Goal: Information Seeking & Learning: Understand process/instructions

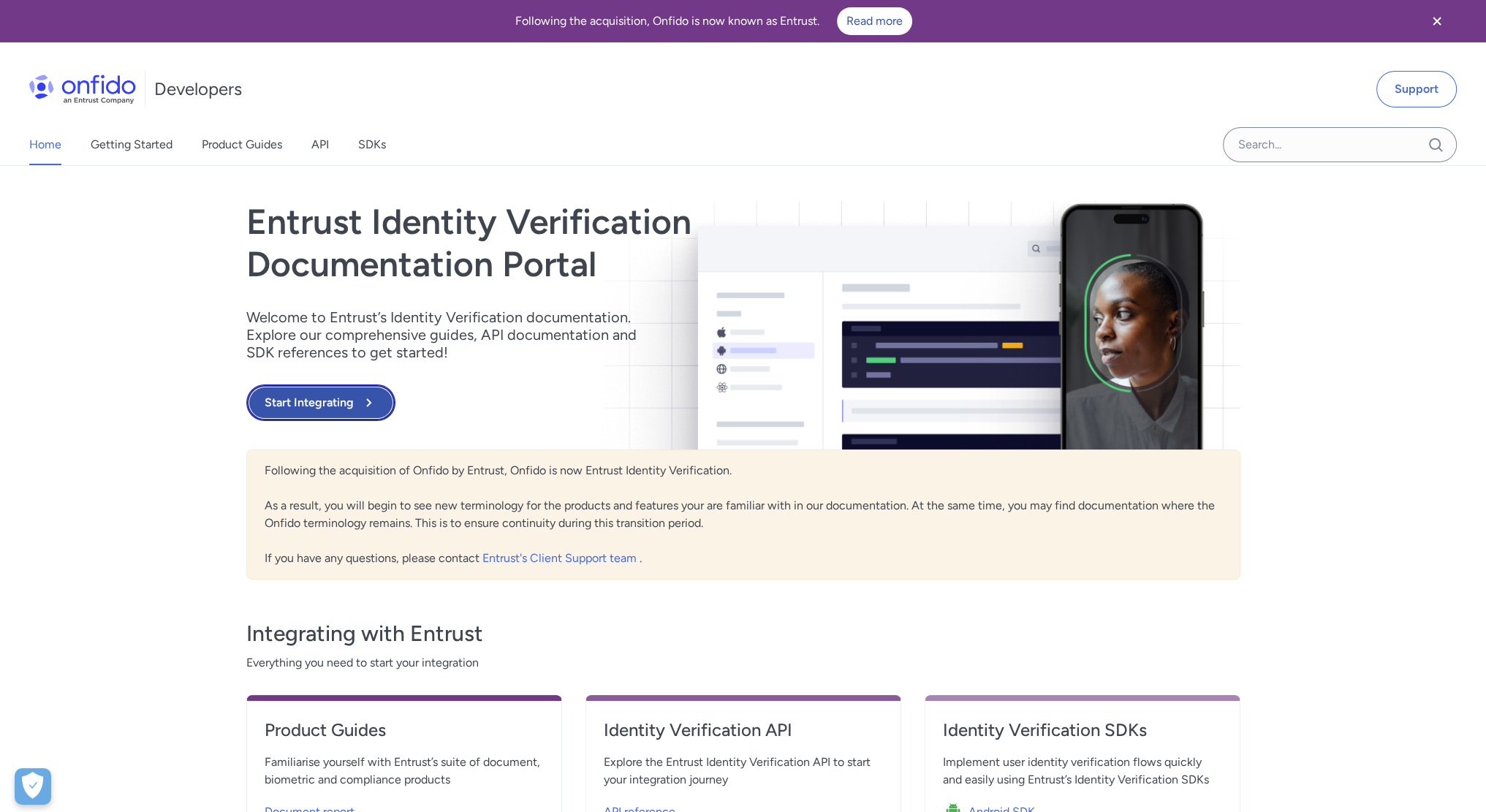
click at [324, 401] on button "Start Integrating" at bounding box center [321, 402] width 150 height 37
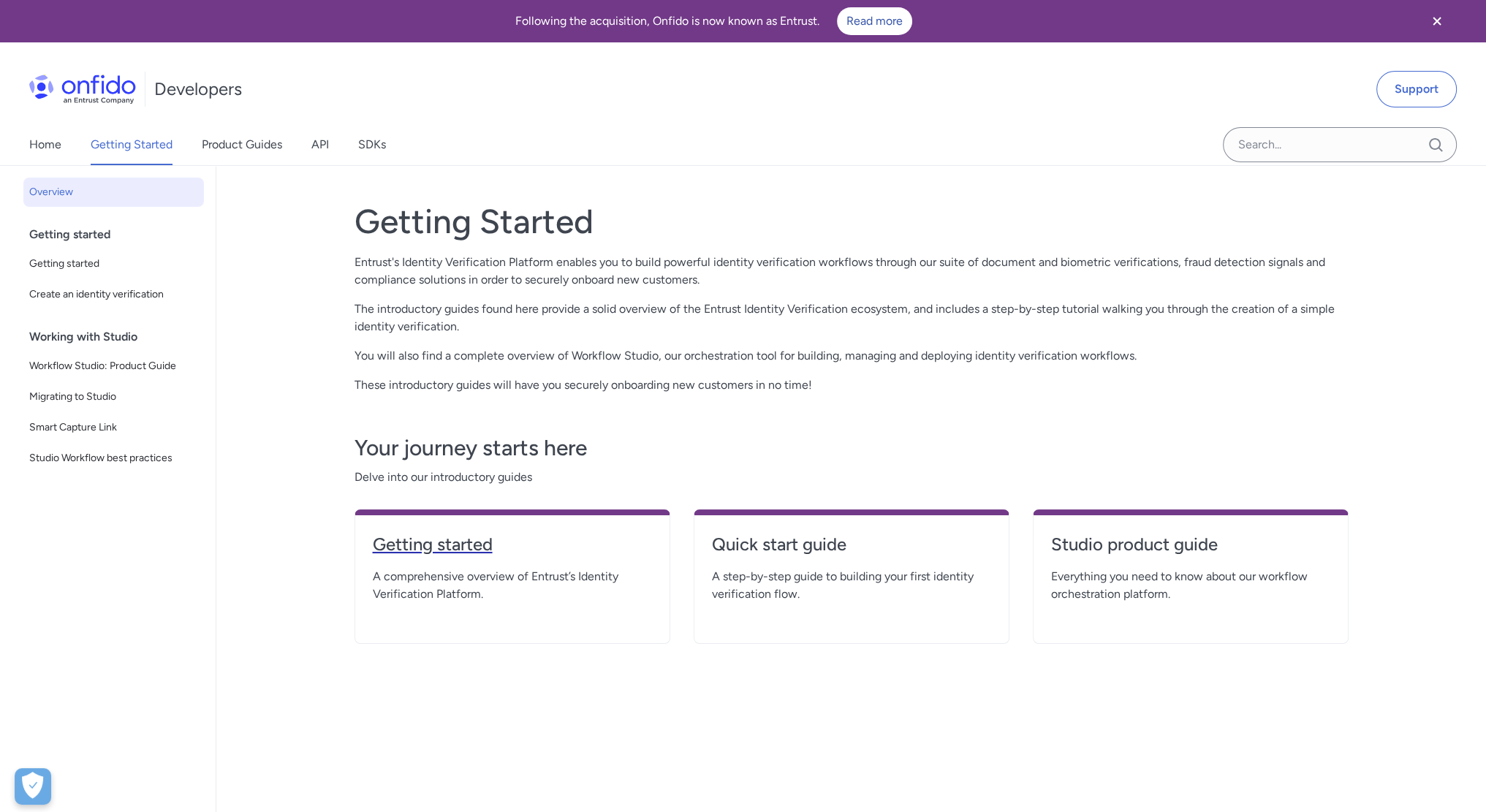
click at [467, 546] on h4 "Getting started" at bounding box center [512, 545] width 279 height 23
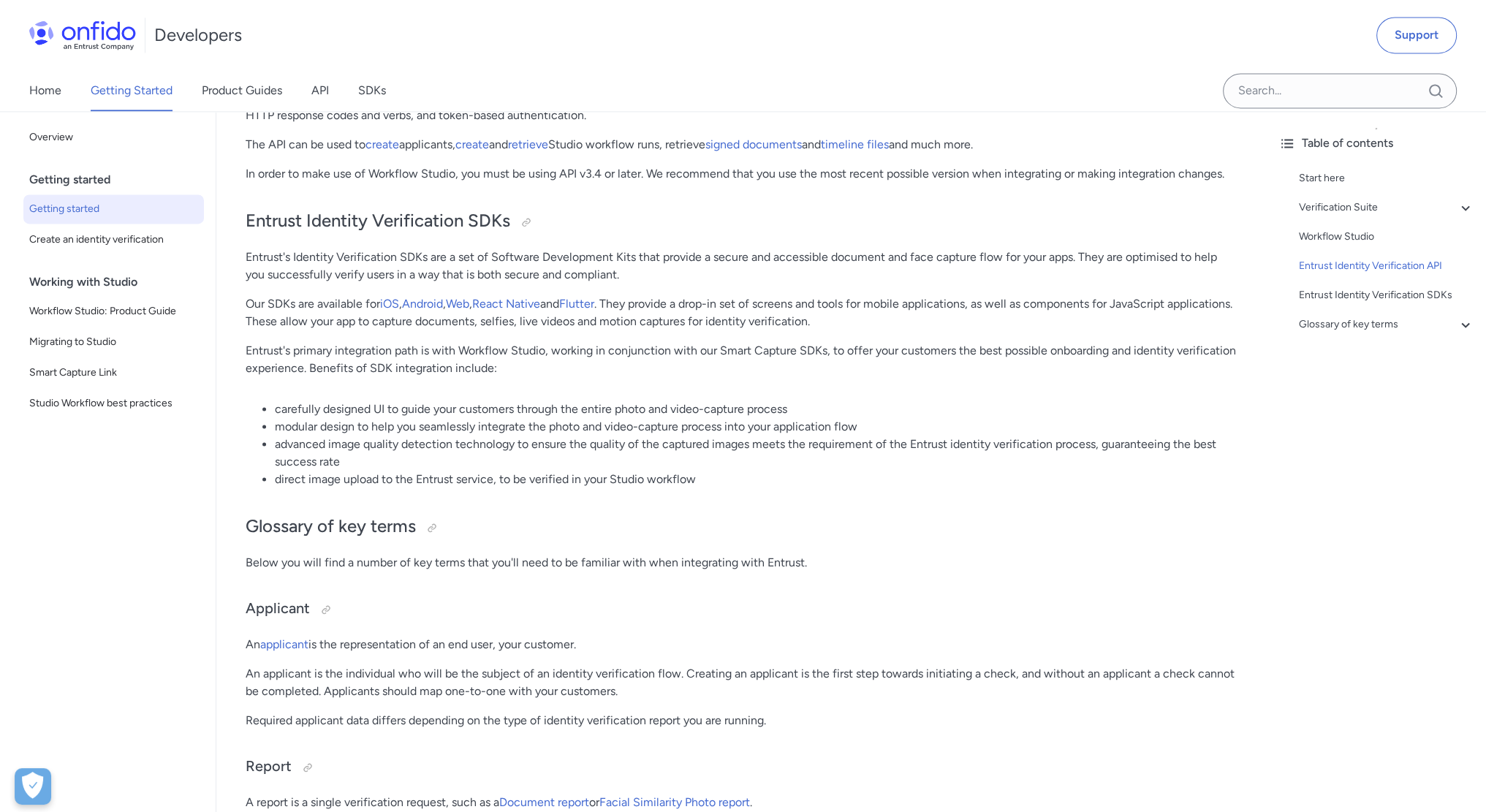
scroll to position [2825, 0]
click at [376, 78] on link "SDKs" at bounding box center [372, 90] width 28 height 41
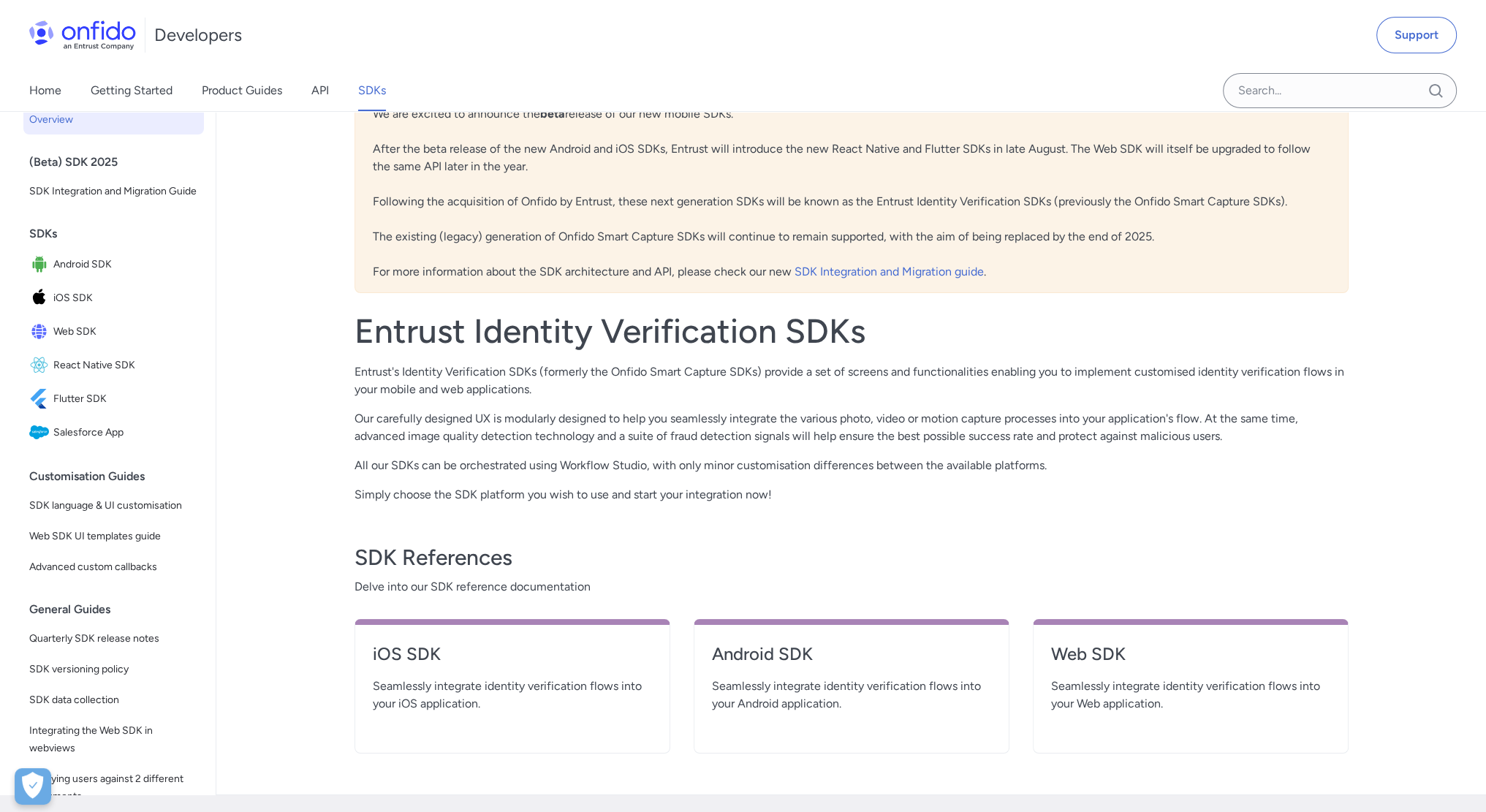
scroll to position [107, 0]
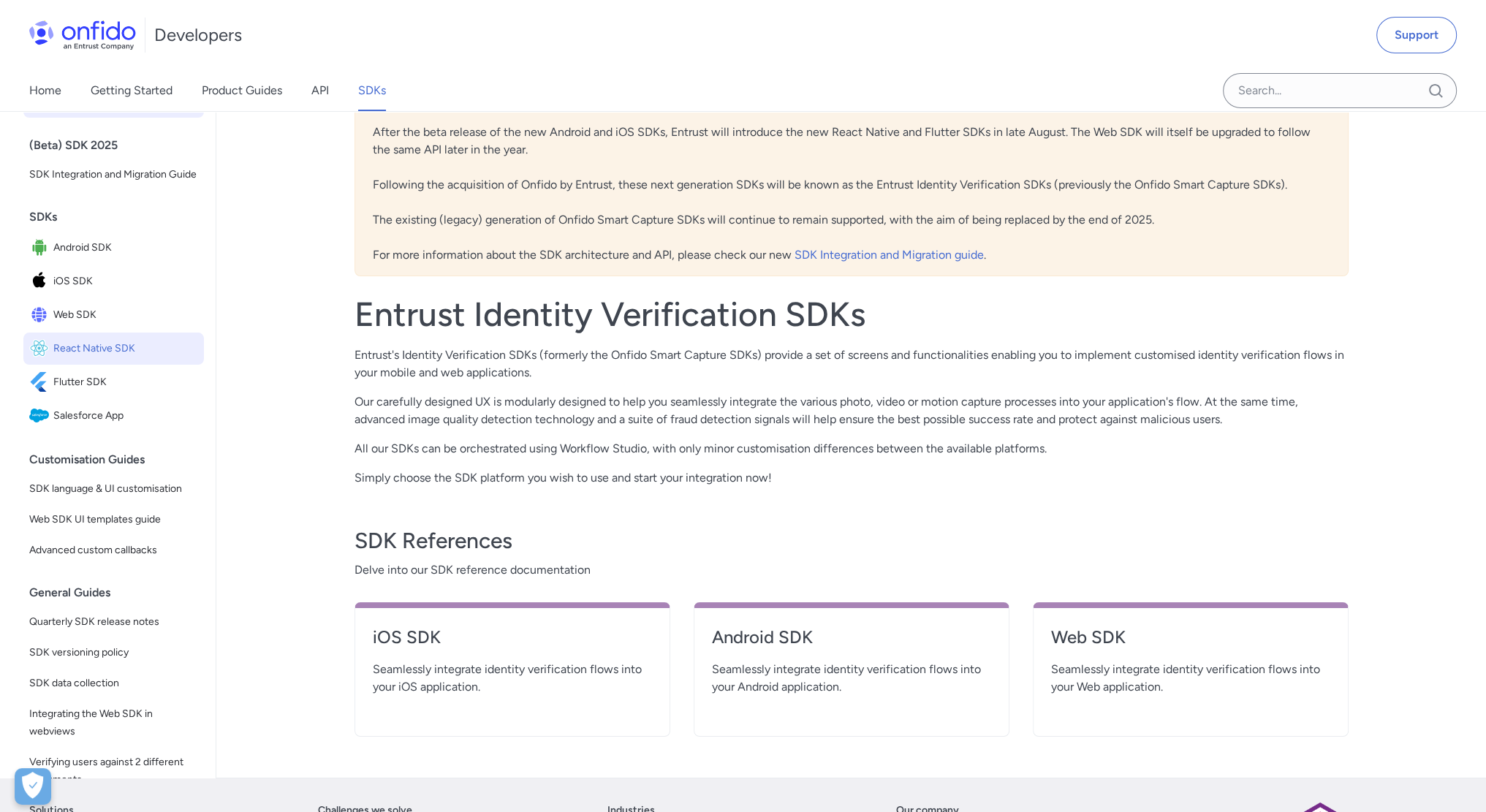
click at [103, 354] on span "React Native SDK" at bounding box center [125, 348] width 145 height 21
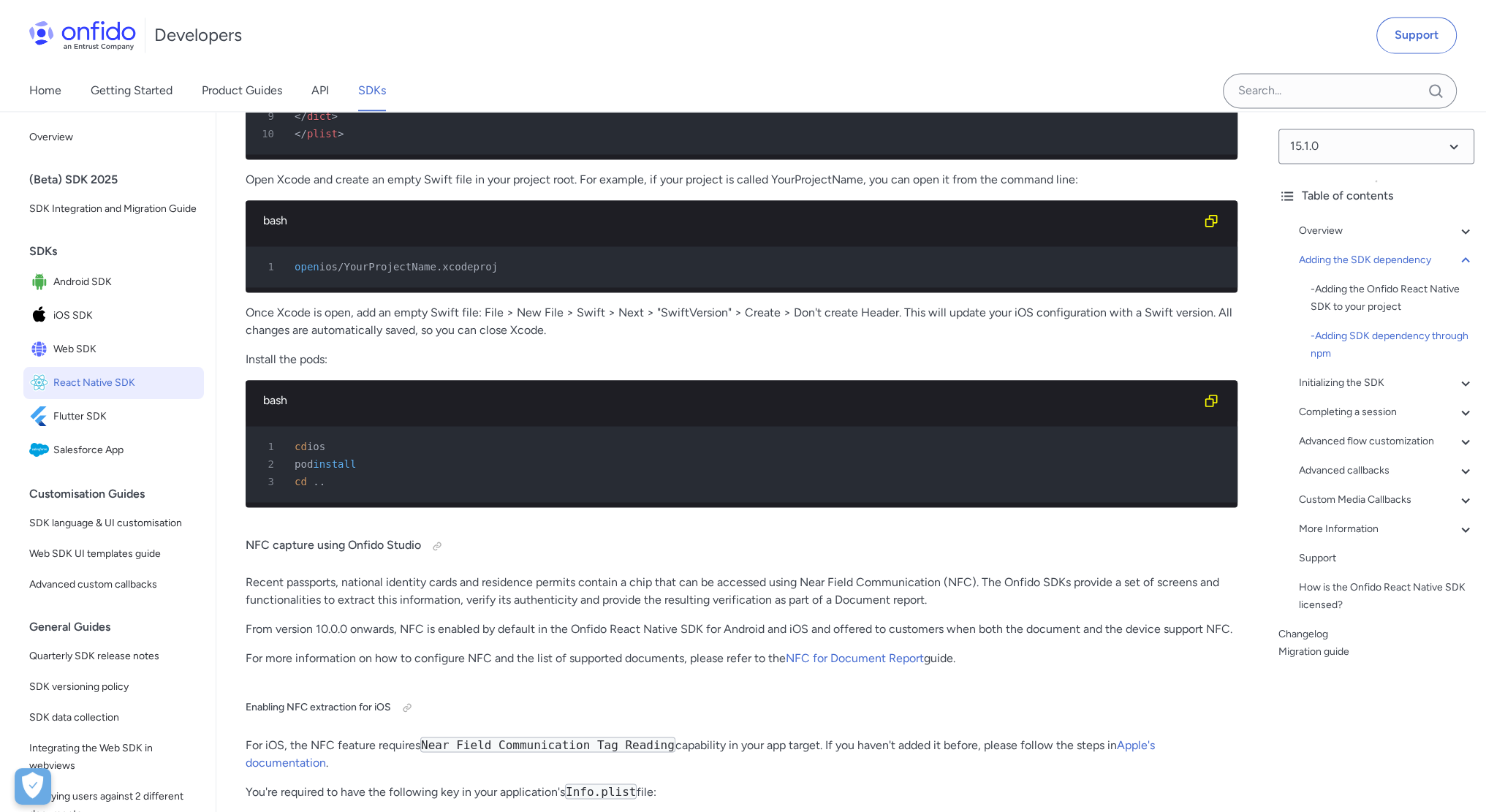
scroll to position [3026, 0]
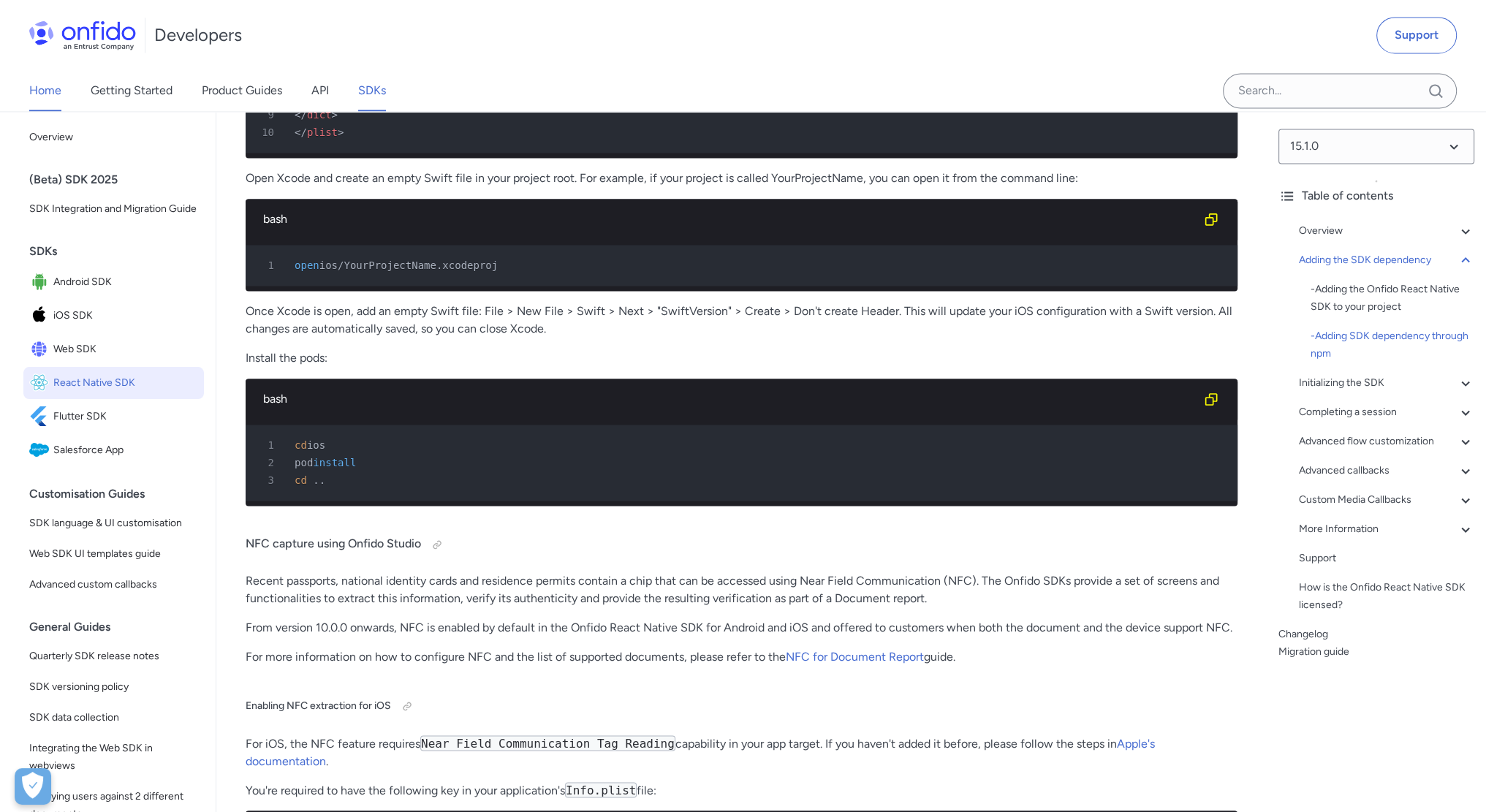
click at [36, 87] on link "Home" at bounding box center [45, 90] width 32 height 41
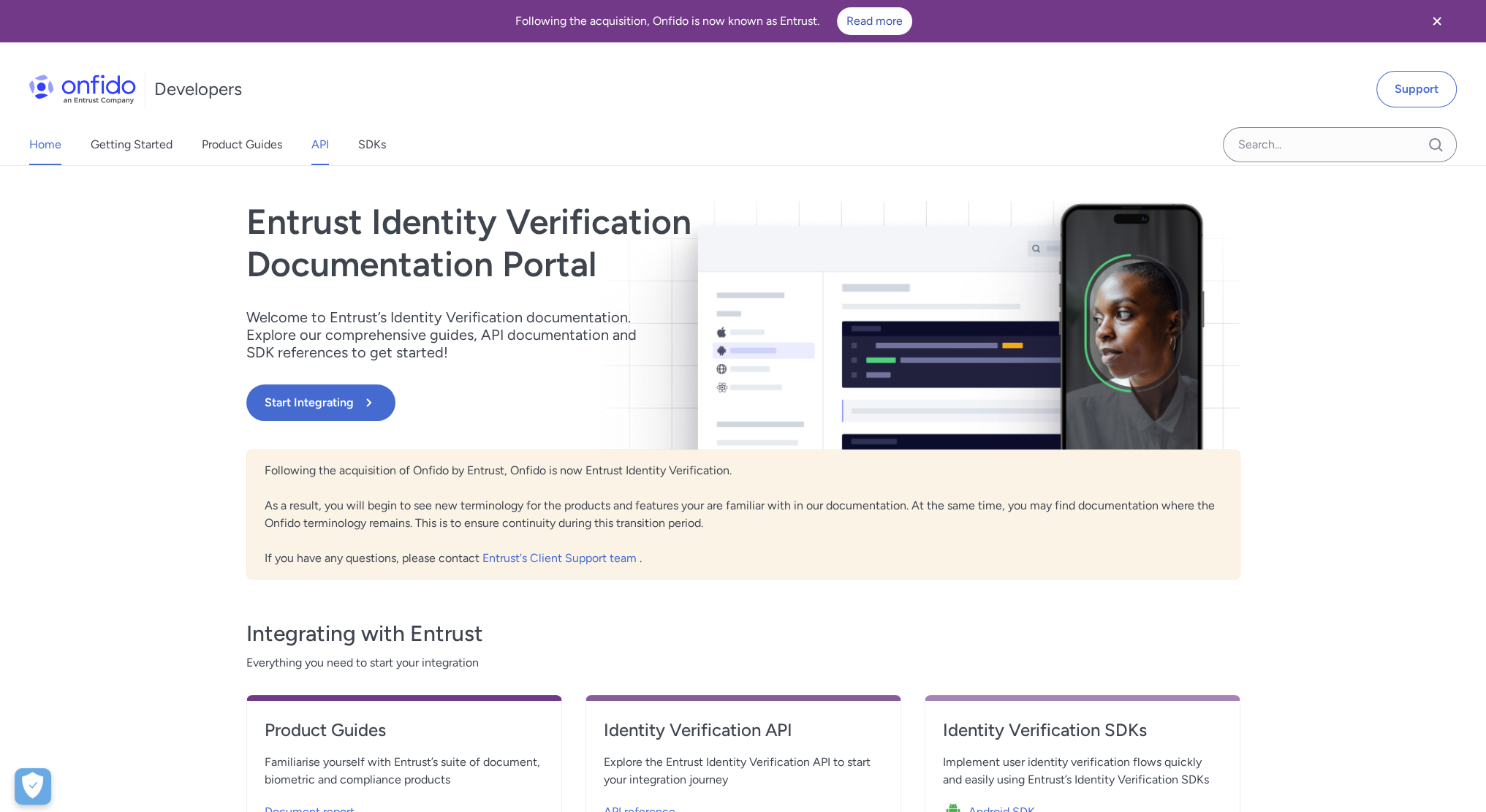
click at [324, 156] on link "API" at bounding box center [320, 144] width 17 height 41
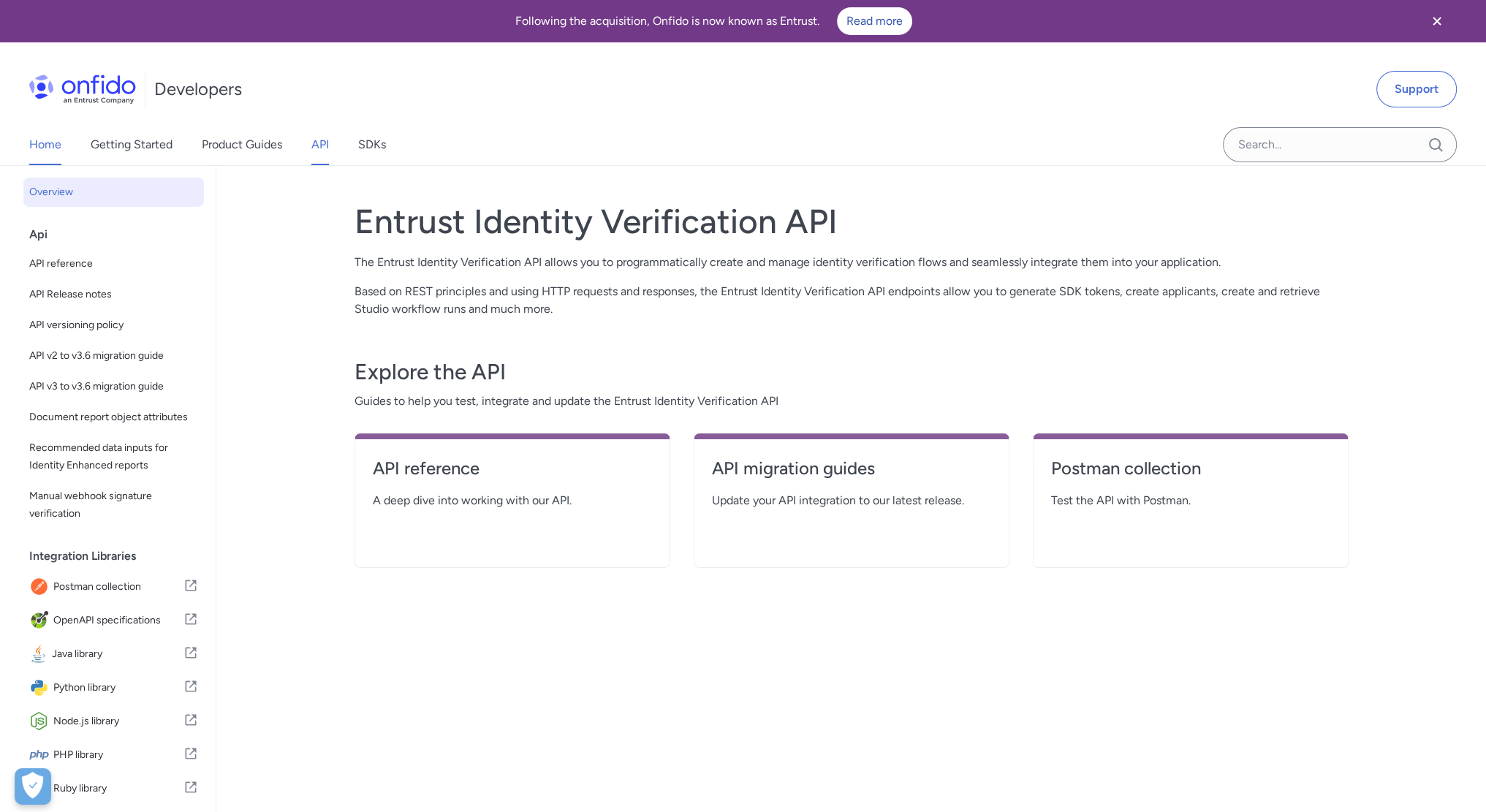
click at [47, 146] on link "Home" at bounding box center [45, 144] width 32 height 41
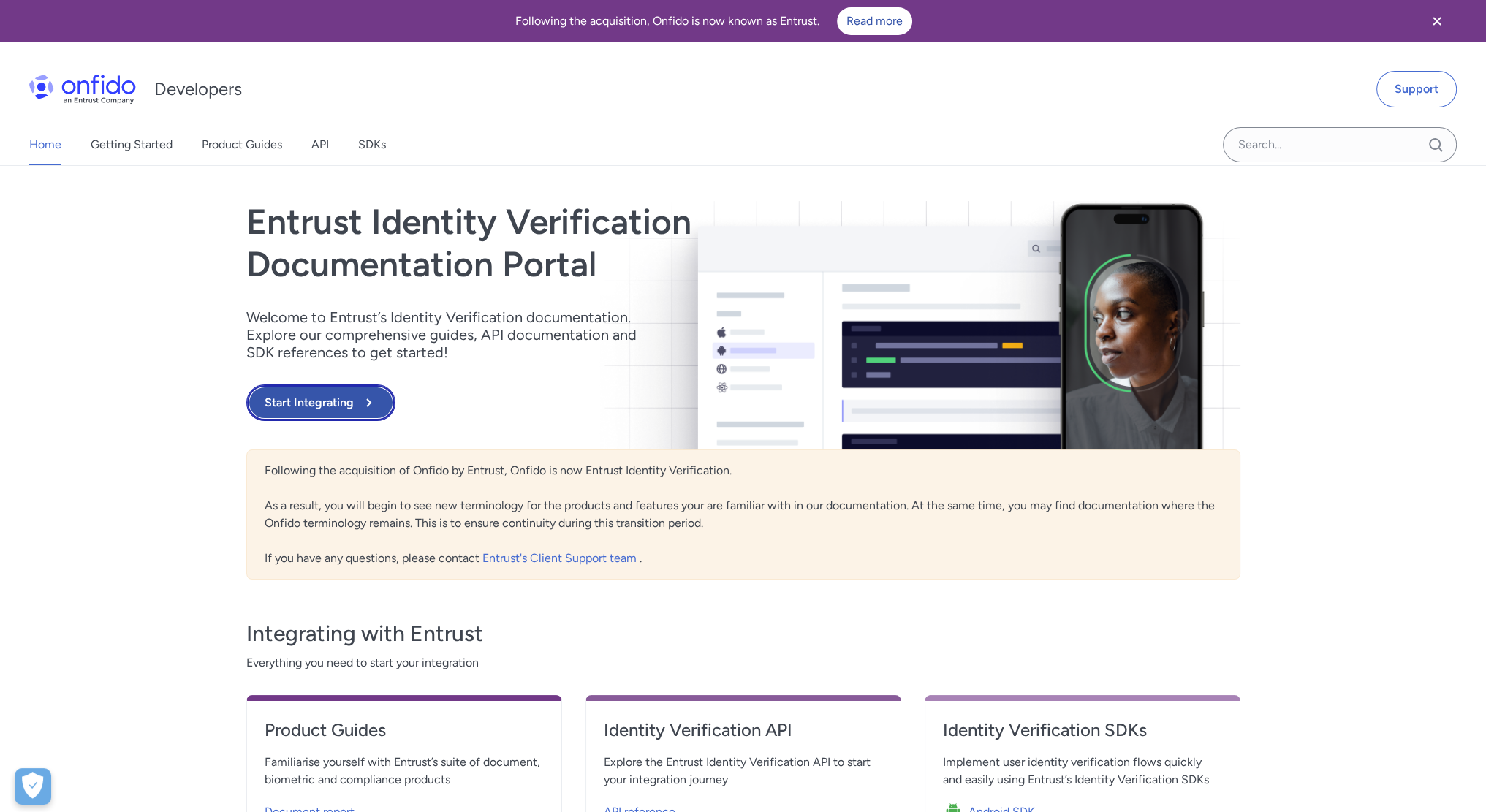
click at [304, 409] on button "Start Integrating" at bounding box center [321, 402] width 150 height 37
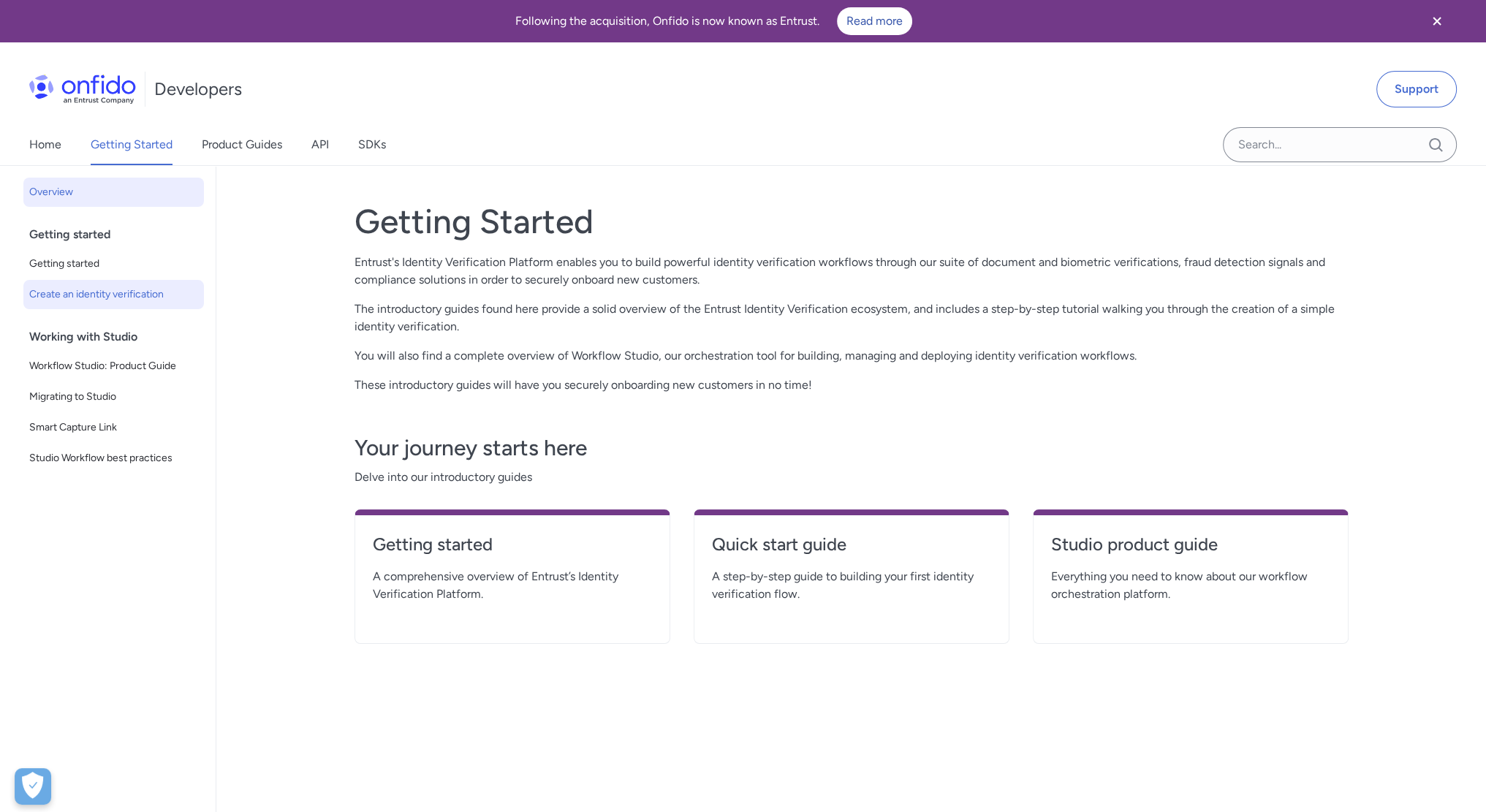
click at [129, 306] on link "Create an identity verification" at bounding box center [113, 294] width 180 height 29
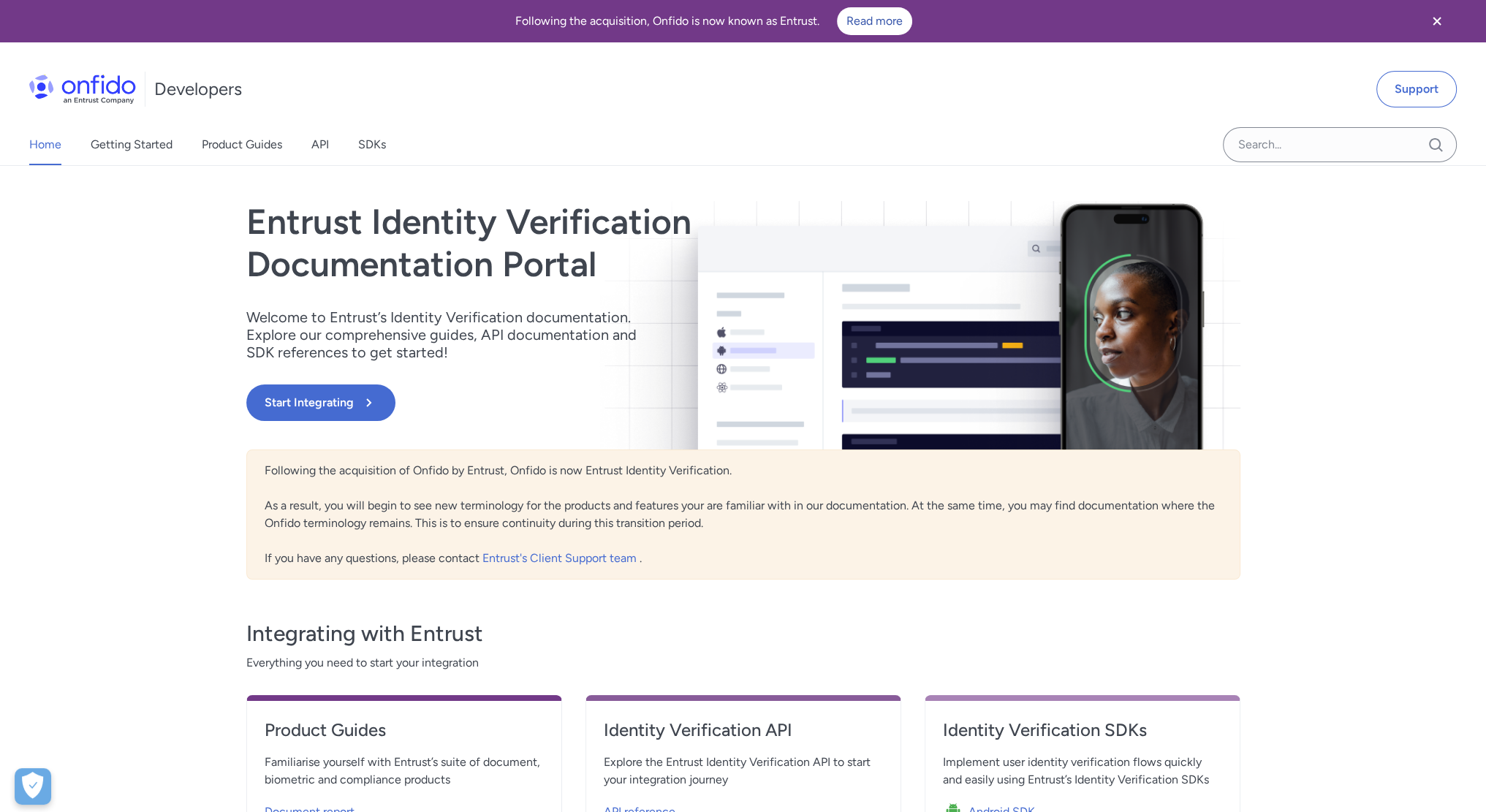
click at [193, 83] on h1 "Developers" at bounding box center [197, 89] width 87 height 23
click at [99, 93] on img at bounding box center [82, 89] width 106 height 29
